Goal: Information Seeking & Learning: Learn about a topic

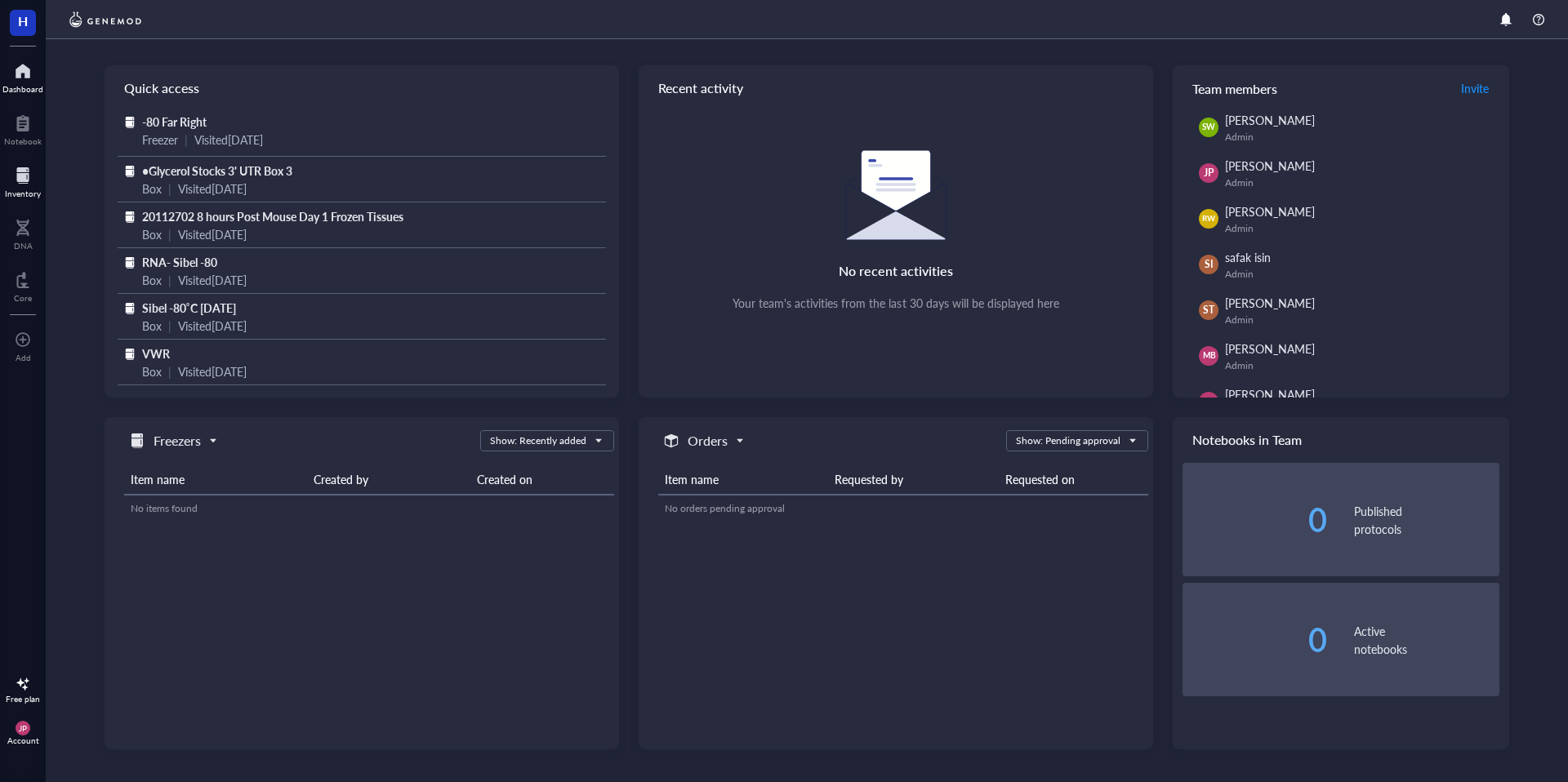
click at [32, 190] on div "Inventory" at bounding box center [23, 194] width 36 height 10
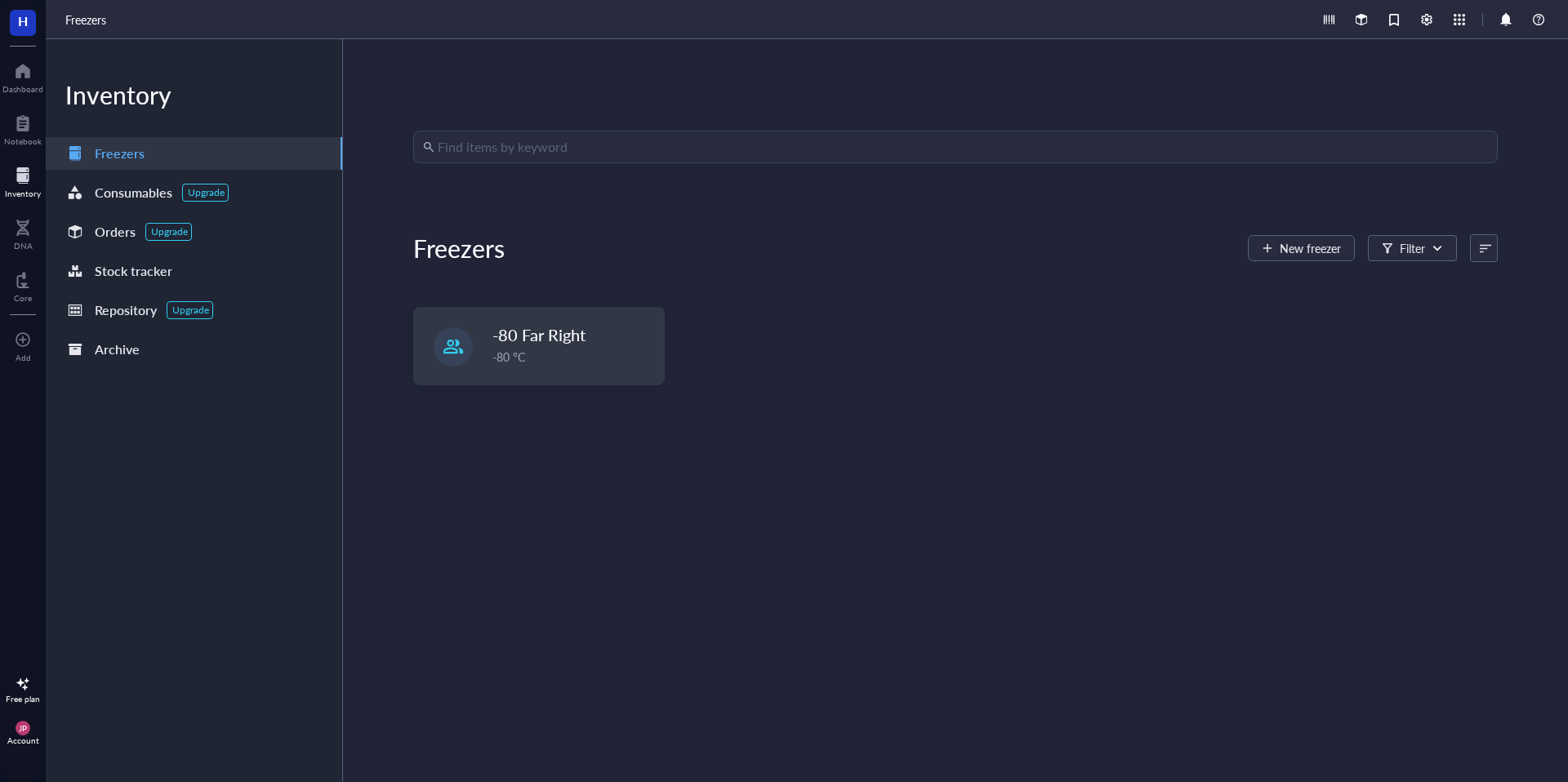
click at [609, 139] on input "search" at bounding box center [962, 147] width 1050 height 31
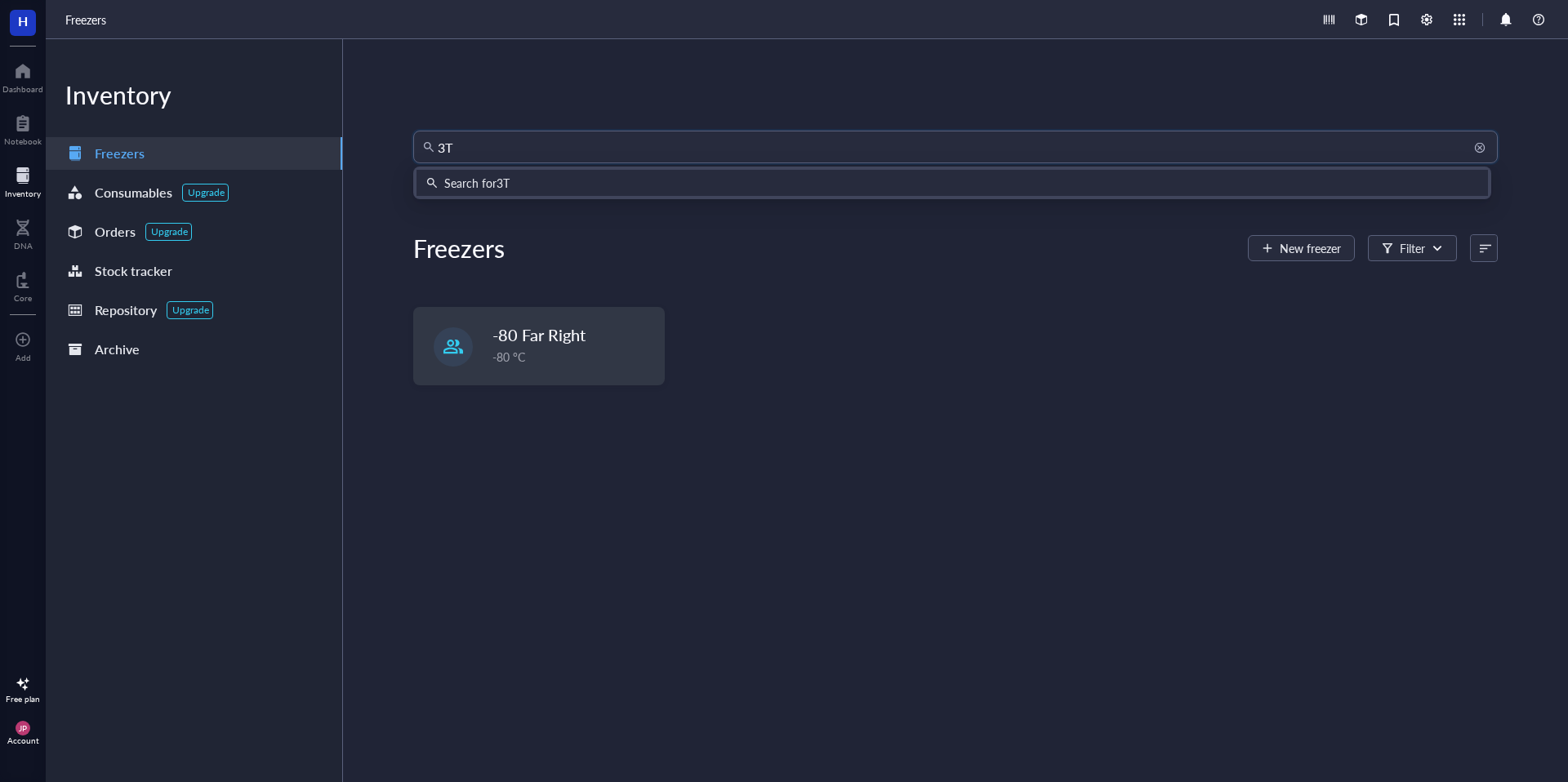
type input "3T3"
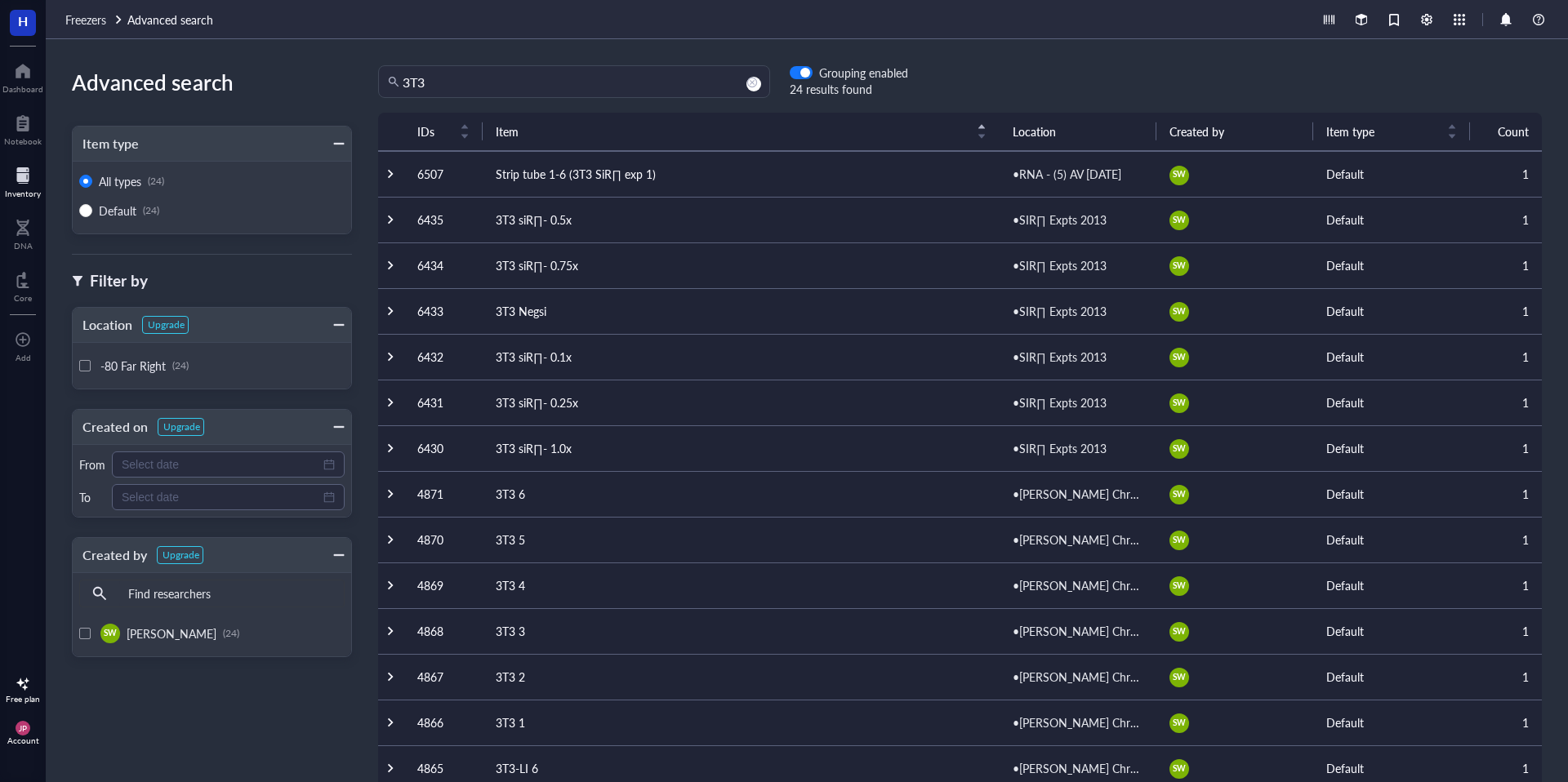
click at [1045, 494] on div "•[PERSON_NAME] Chrono KD's Mouse Cells ([GEOGRAPHIC_DATA])" at bounding box center [1078, 493] width 131 height 18
click at [1035, 494] on div "•[PERSON_NAME] Chrono KD's Mouse Cells ([GEOGRAPHIC_DATA])" at bounding box center [1078, 493] width 131 height 18
click at [396, 495] on td at bounding box center [391, 494] width 26 height 46
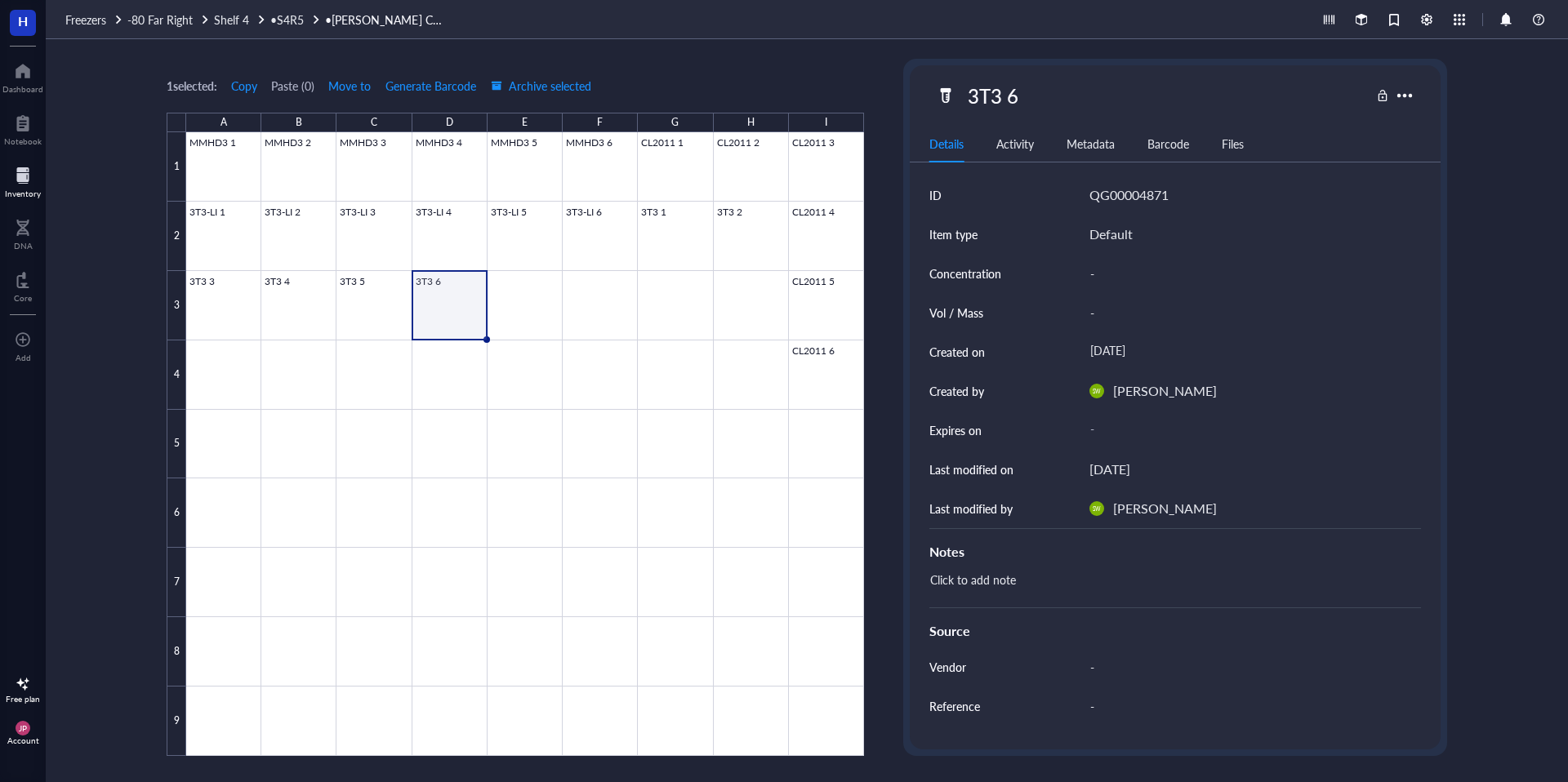
click at [343, 22] on link "•[PERSON_NAME] Chrono KD's Mouse Cells ([GEOGRAPHIC_DATA])" at bounding box center [386, 19] width 123 height 18
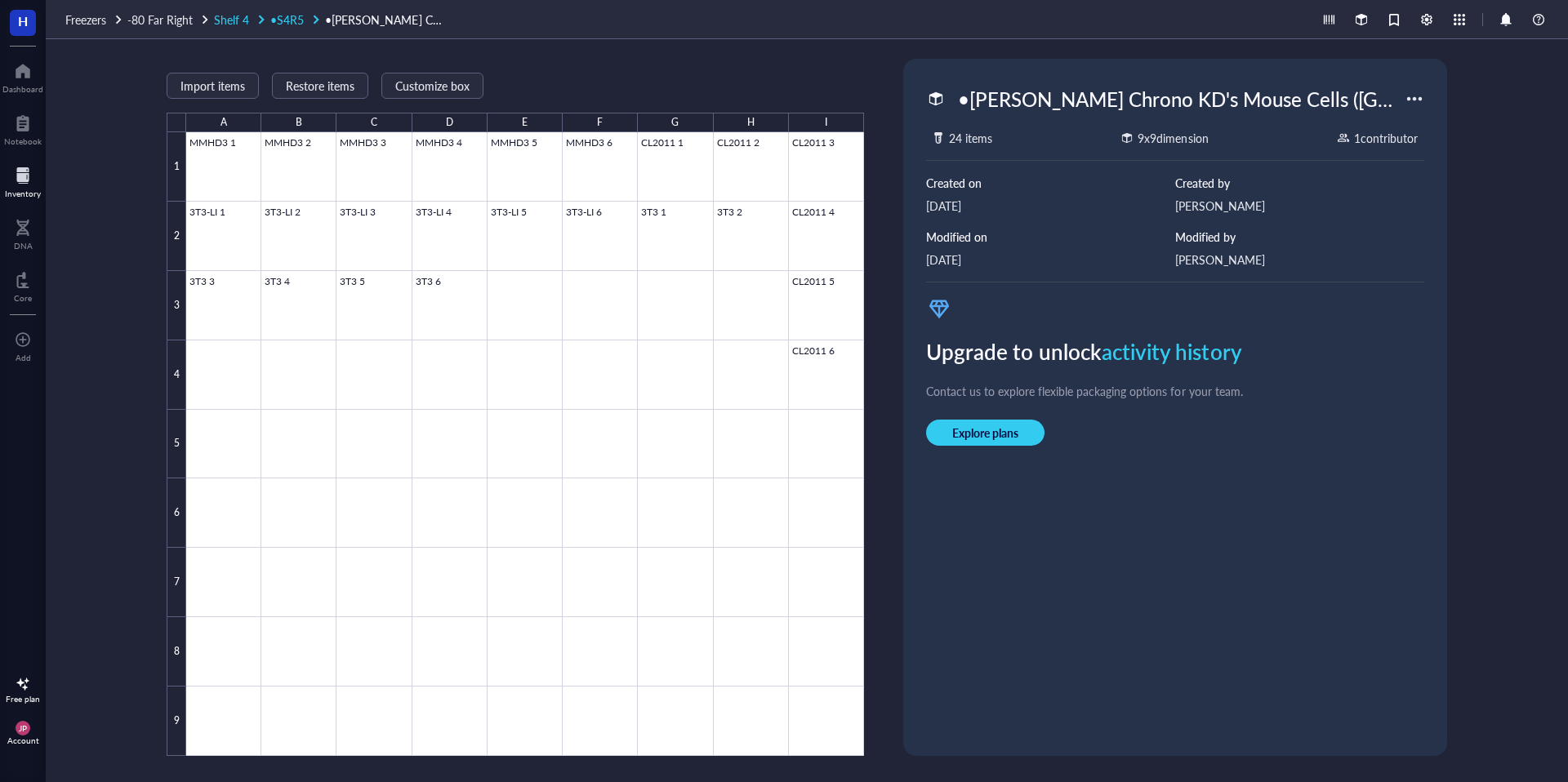
click at [283, 25] on span "•S4R5" at bounding box center [286, 19] width 33 height 16
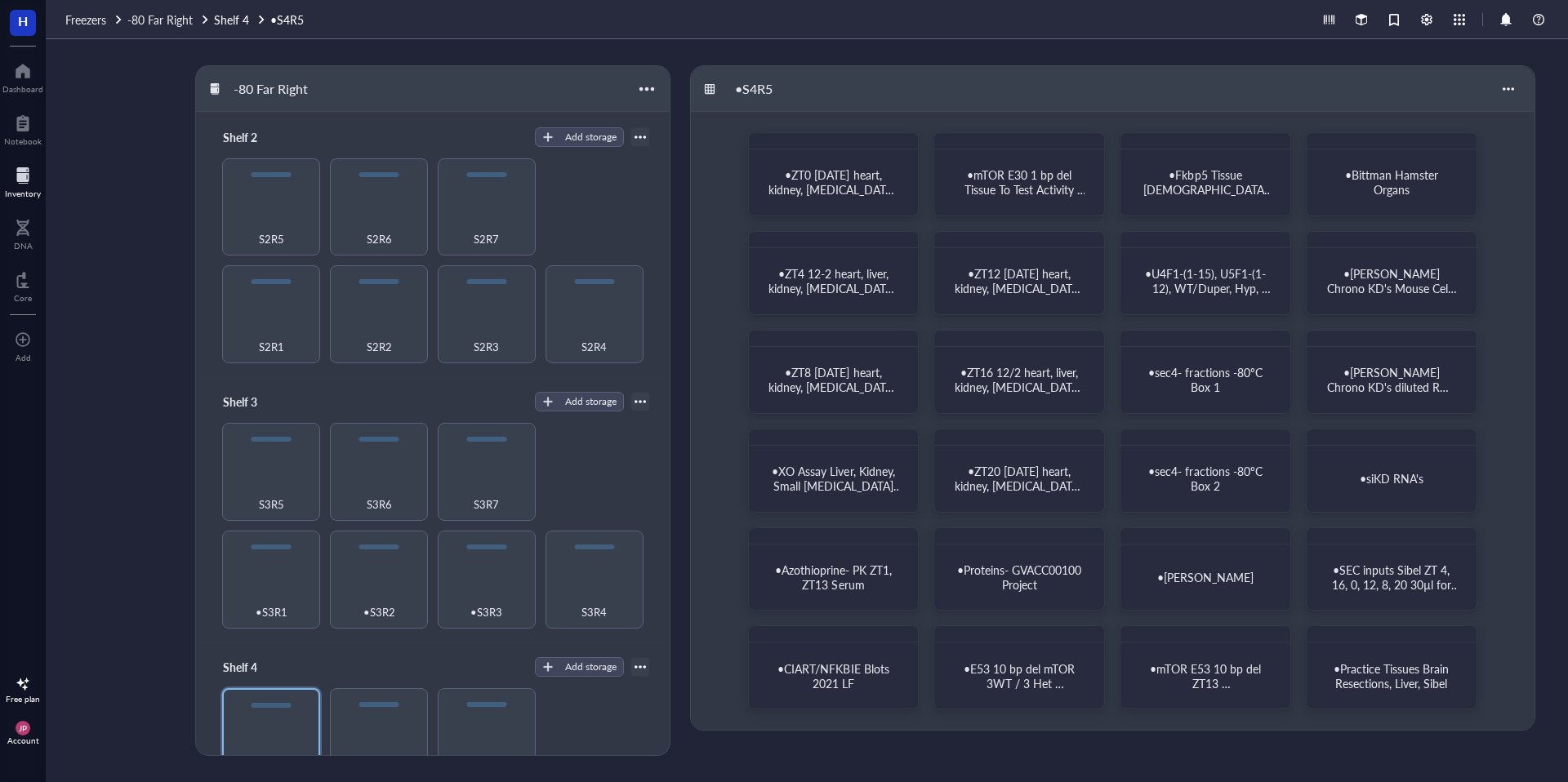
scroll to position [391, 0]
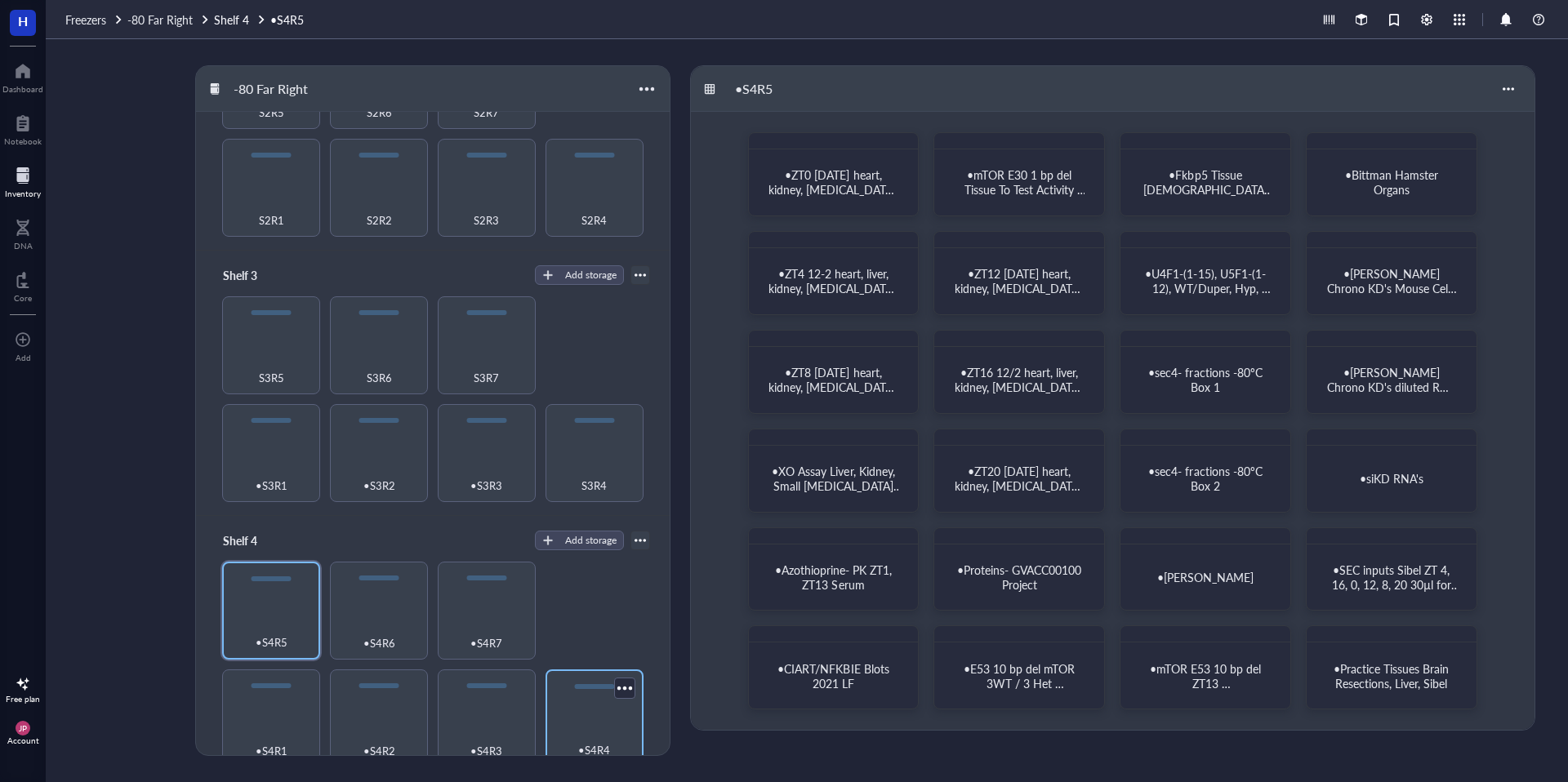
click at [617, 707] on div "•S4R4" at bounding box center [595, 718] width 98 height 98
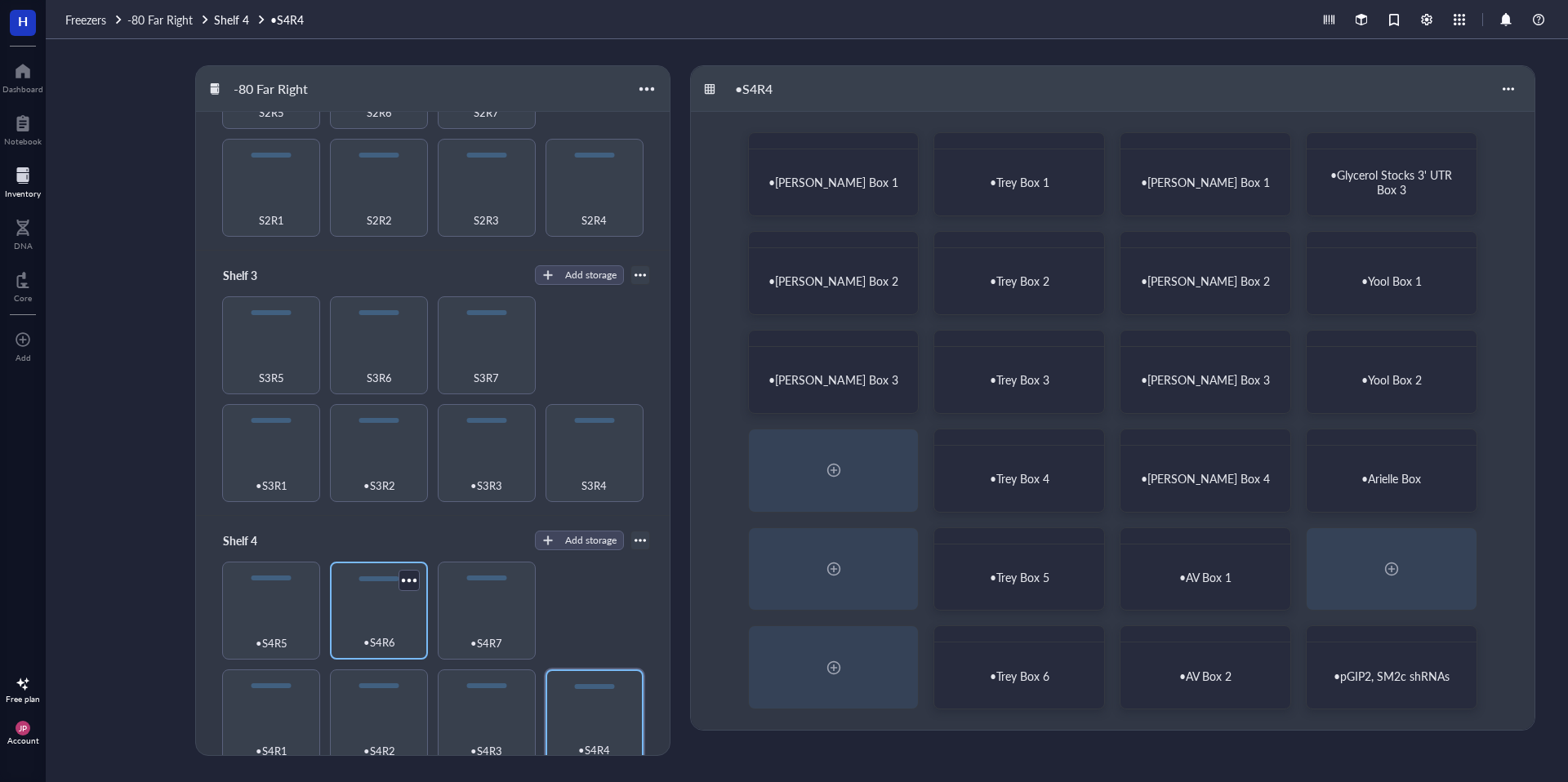
click at [377, 620] on div "•S4R6" at bounding box center [379, 633] width 81 height 36
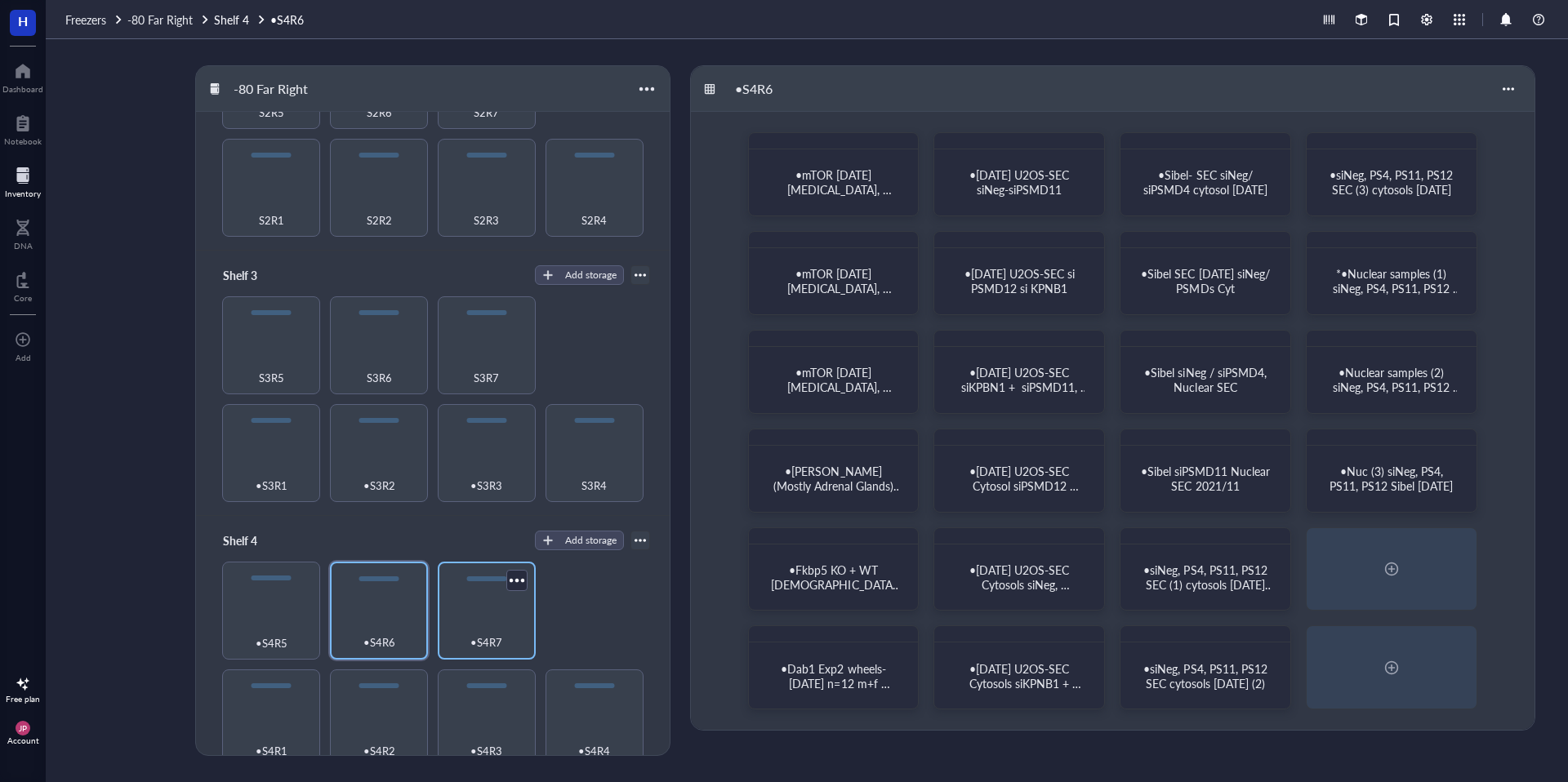
click at [461, 615] on div "•S4R7" at bounding box center [487, 633] width 81 height 36
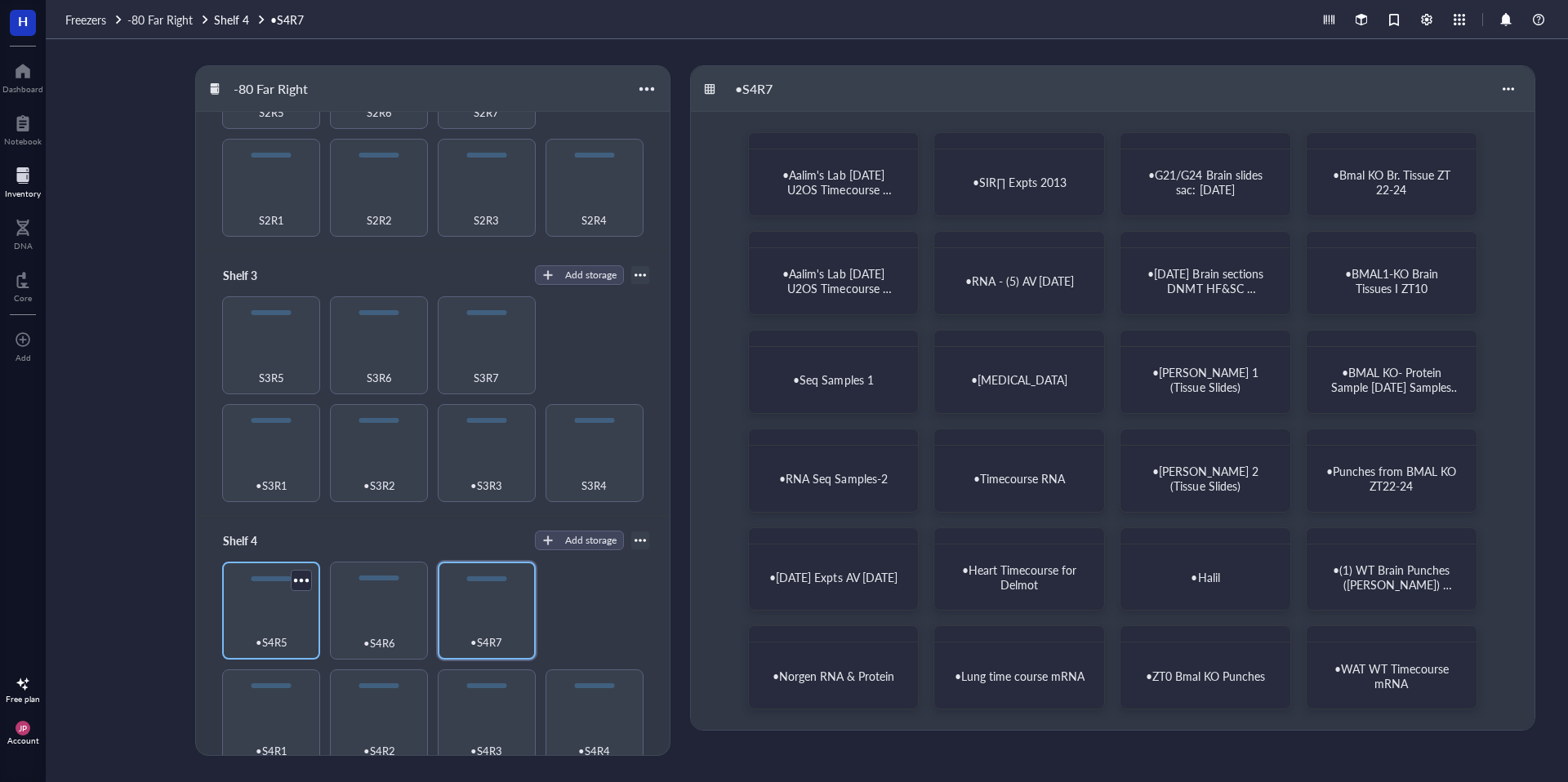
click at [259, 615] on div "•S4R5" at bounding box center [271, 633] width 81 height 36
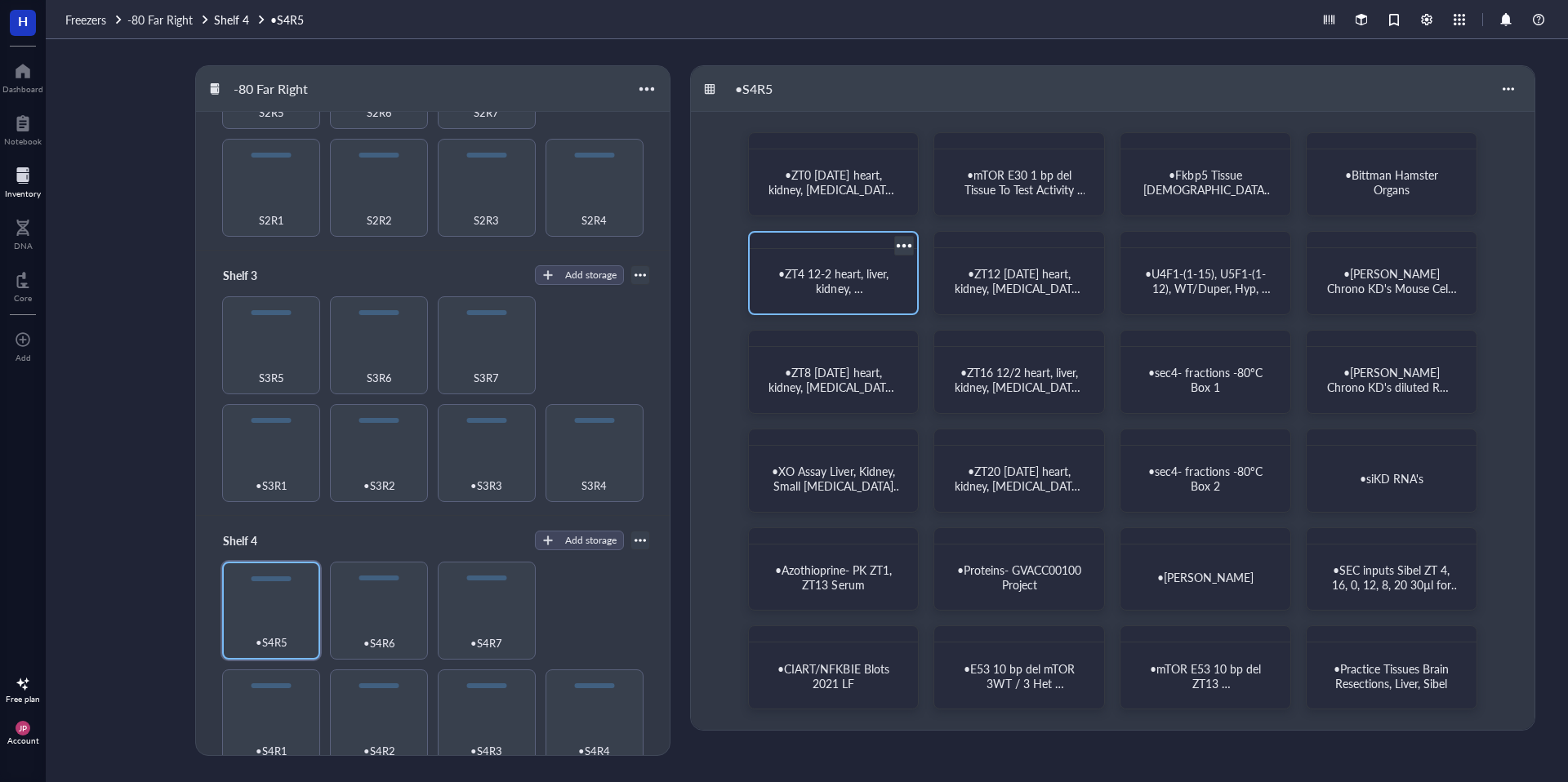
click at [832, 294] on span "•ZT4 12-2 heart, liver, kidney, [MEDICAL_DATA], brain, skin, [MEDICAL_DATA]" at bounding box center [834, 295] width 126 height 60
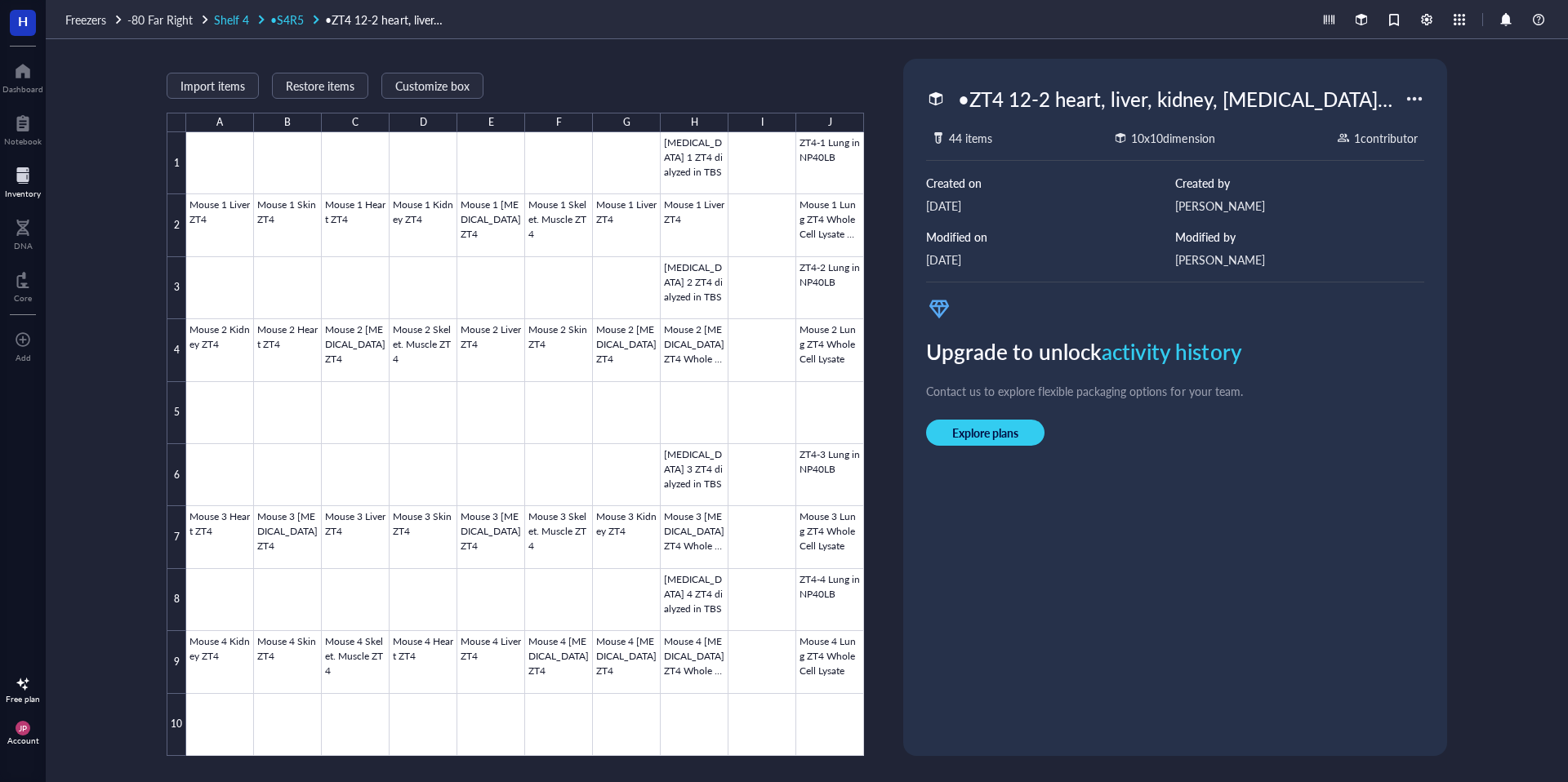
click at [294, 23] on span "•S4R5" at bounding box center [286, 19] width 33 height 16
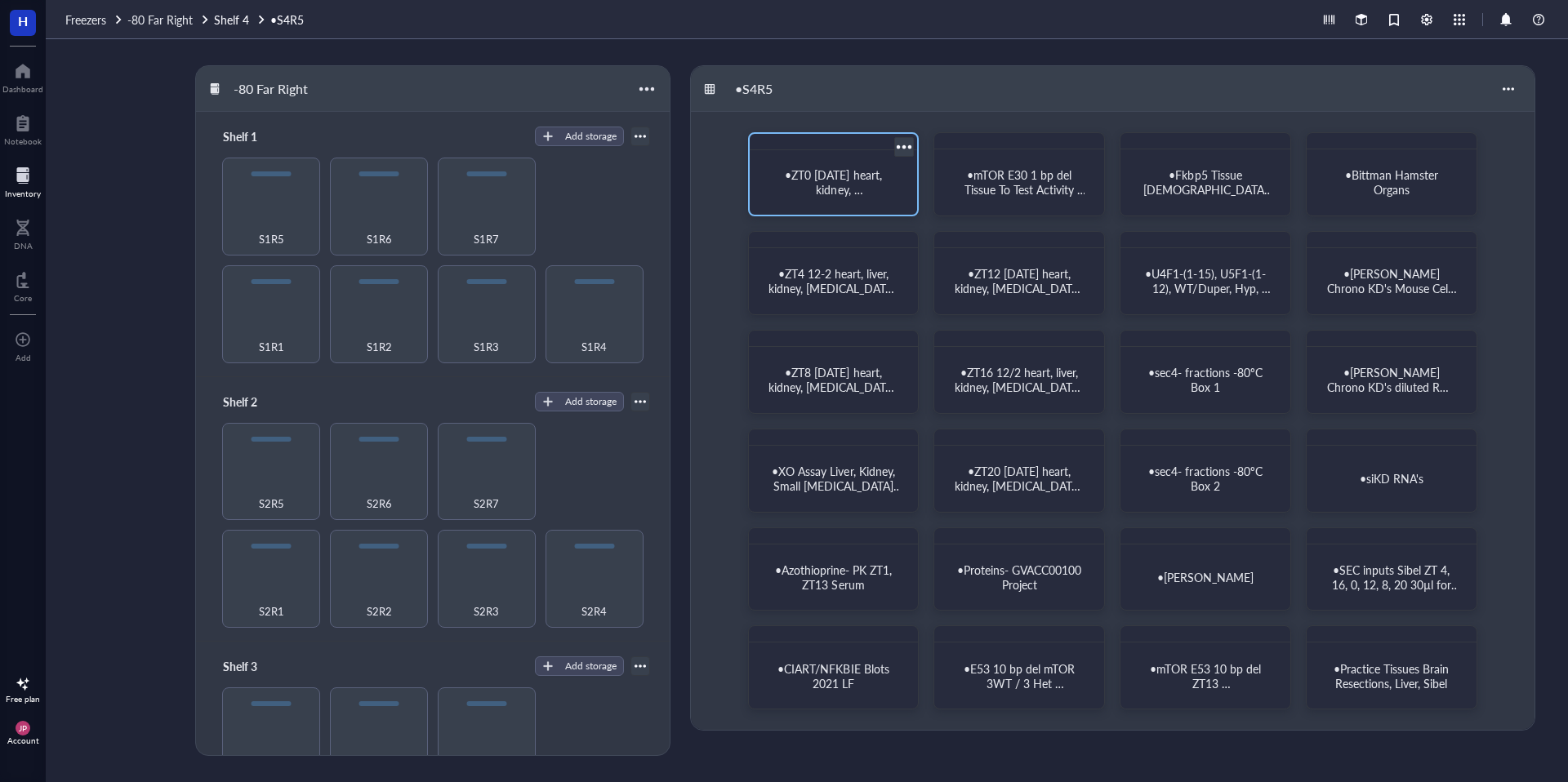
click at [820, 197] on div "•ZT0 [DATE] heart, kidney, [MEDICAL_DATA], skel. muscle, skin, [MEDICAL_DATA], …" at bounding box center [833, 182] width 155 height 52
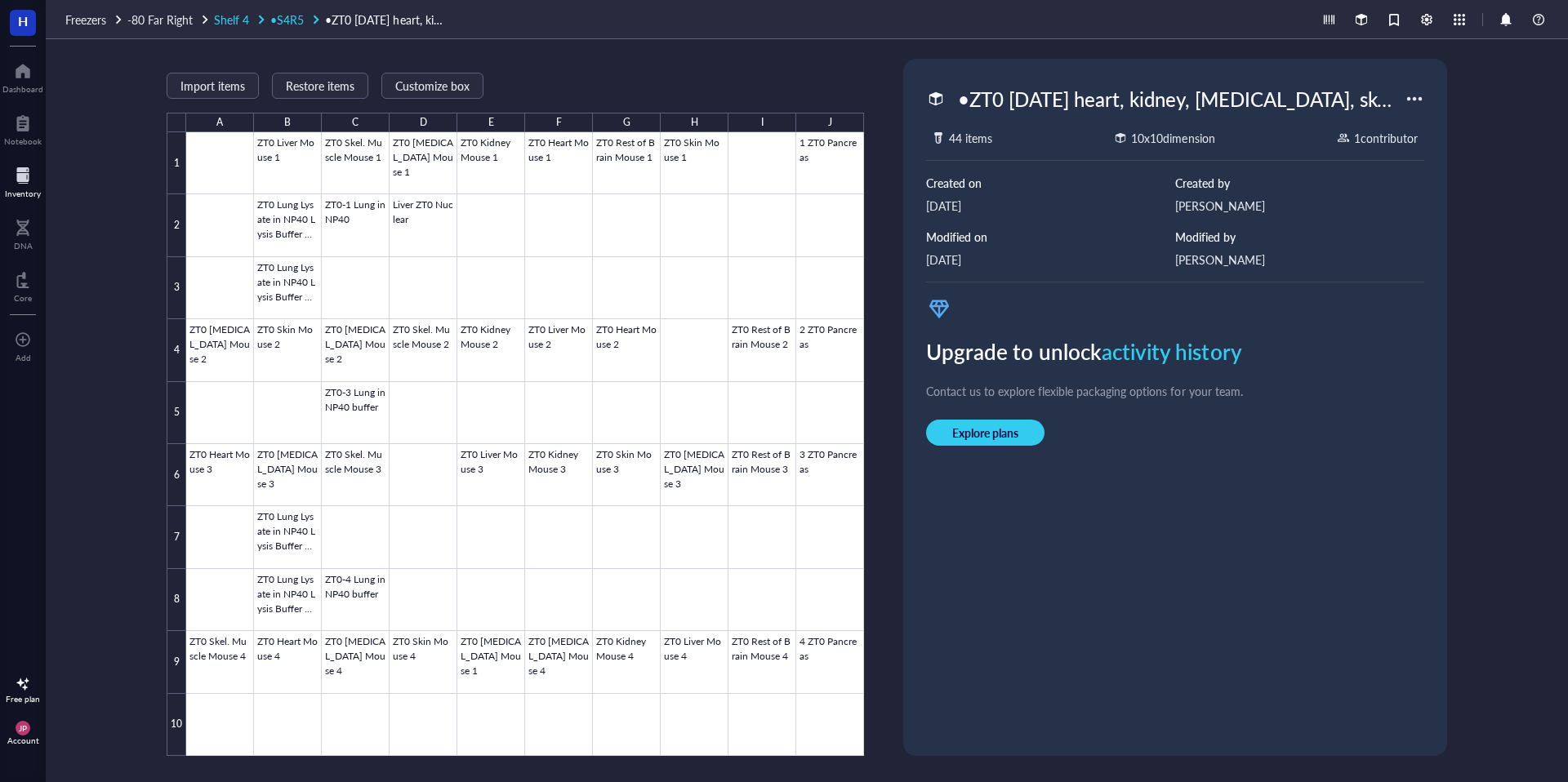
click at [281, 22] on span "•S4R5" at bounding box center [286, 19] width 33 height 16
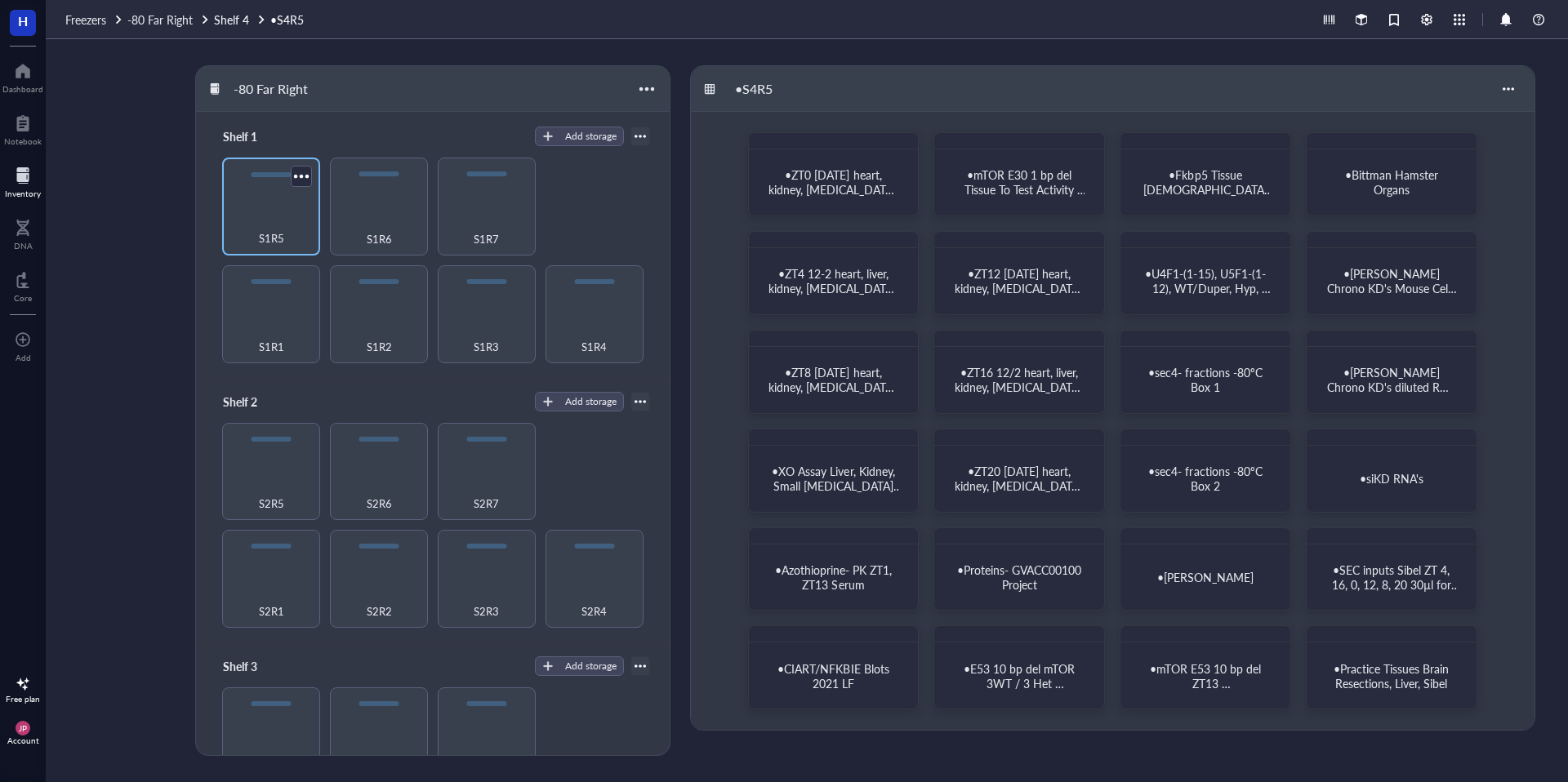
click at [245, 244] on div "S1R5" at bounding box center [271, 230] width 81 height 36
